Goal: Find specific page/section: Find specific page/section

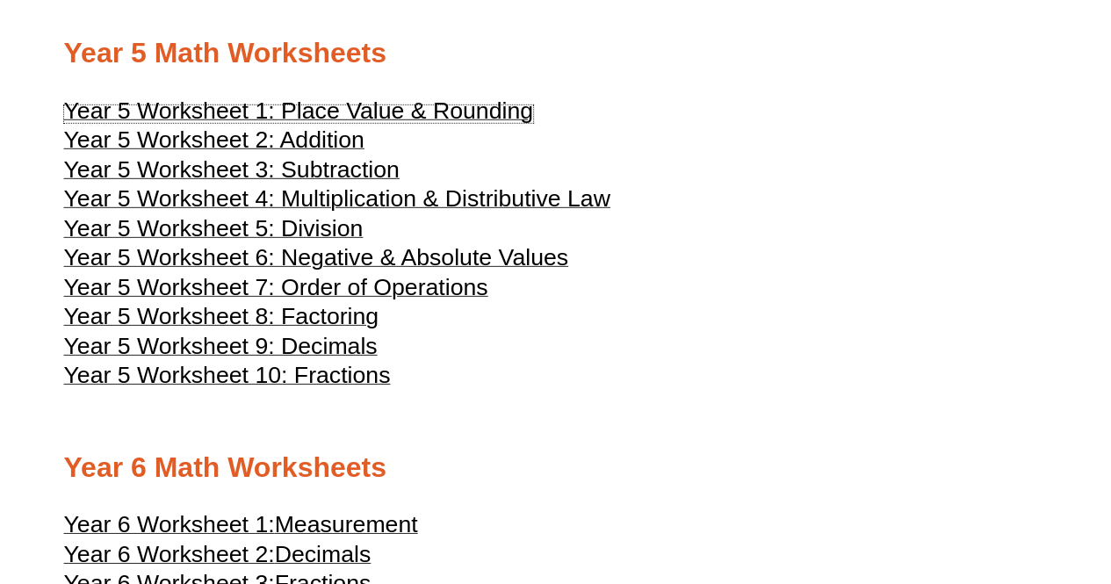
scroll to position [2627, 0]
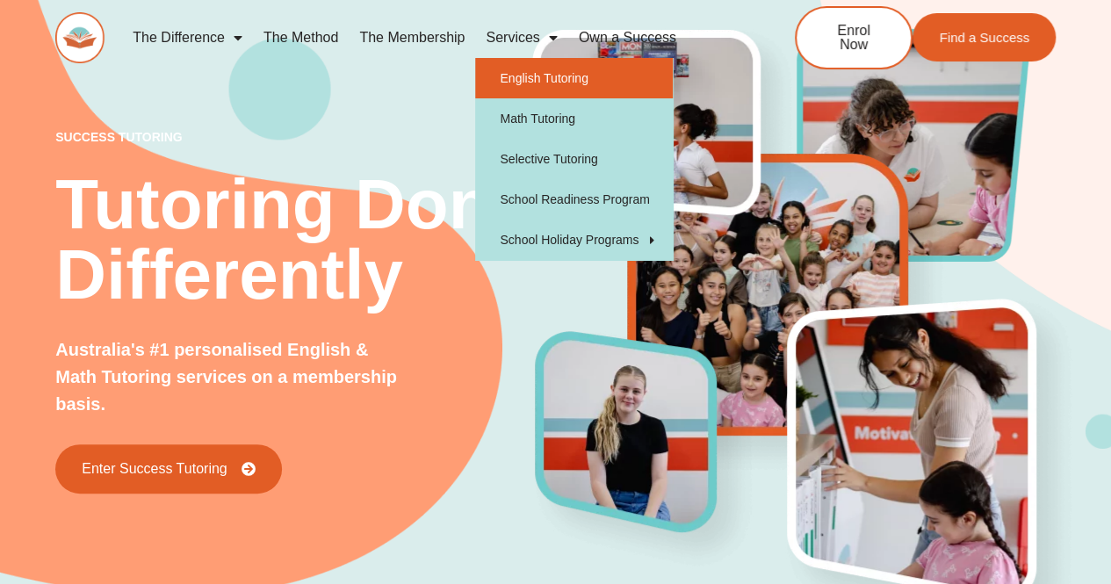
click at [529, 78] on link "English Tutoring" at bounding box center [574, 78] width 198 height 40
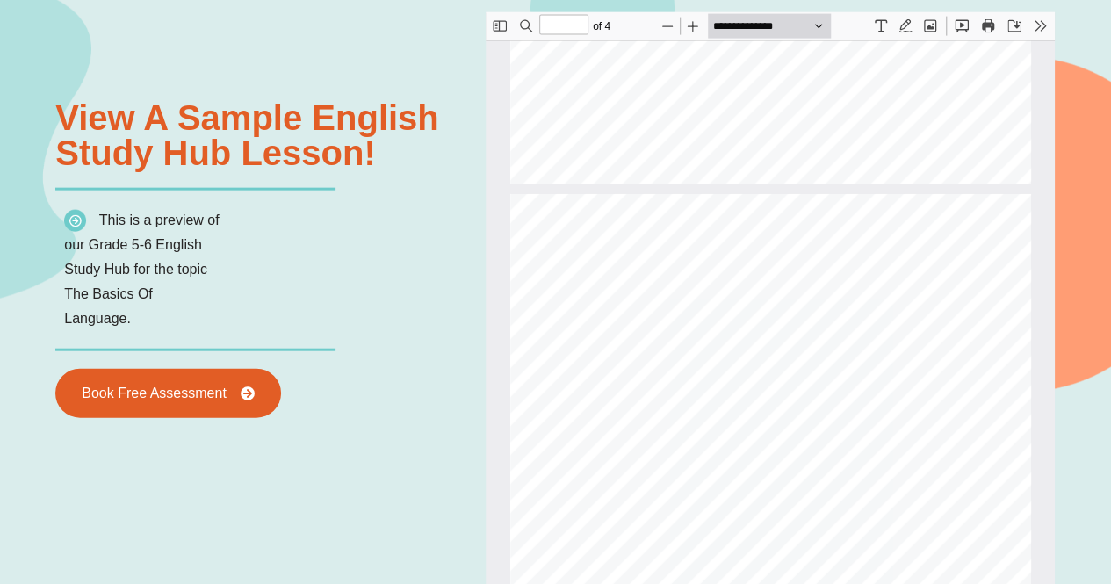
scroll to position [799, 0]
type input "*"
